Goal: Navigation & Orientation: Find specific page/section

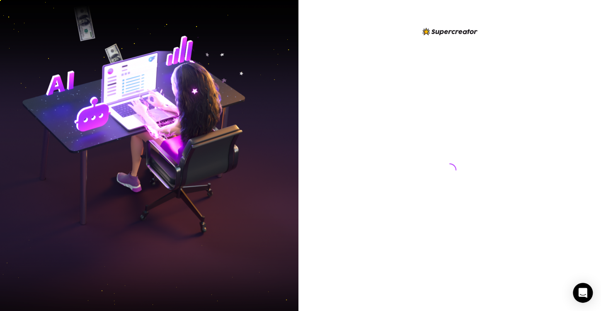
click at [509, 153] on div at bounding box center [449, 162] width 185 height 271
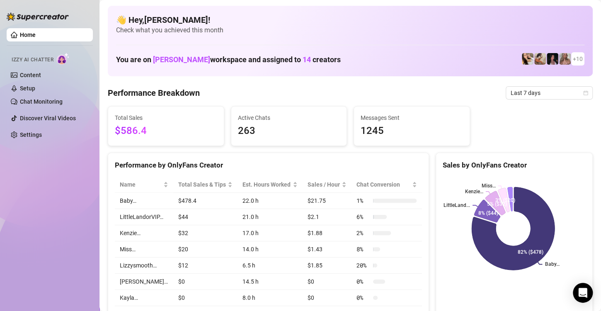
click at [486, 306] on div "Sales by OnlyFans Creator Baby… LittleLand... Kenzie… Miss… 82% ($478) 8% ($44)…" at bounding box center [514, 249] width 157 height 193
